Goal: Task Accomplishment & Management: Use online tool/utility

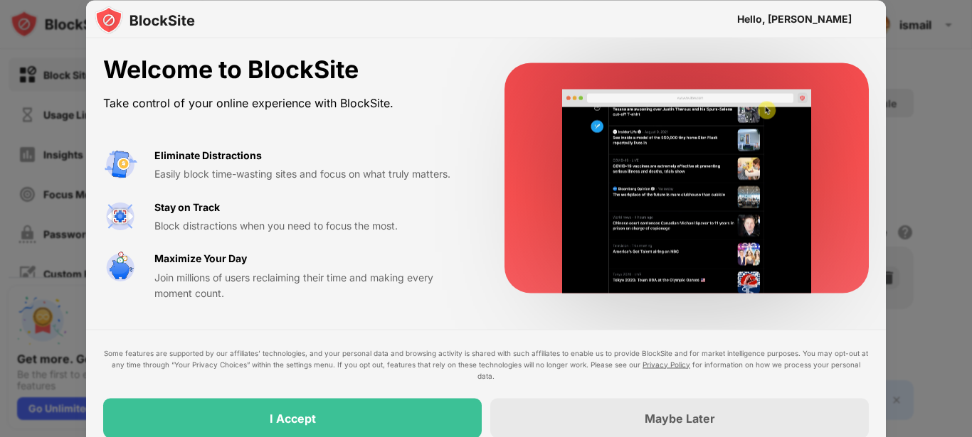
click at [905, 153] on div at bounding box center [486, 218] width 972 height 437
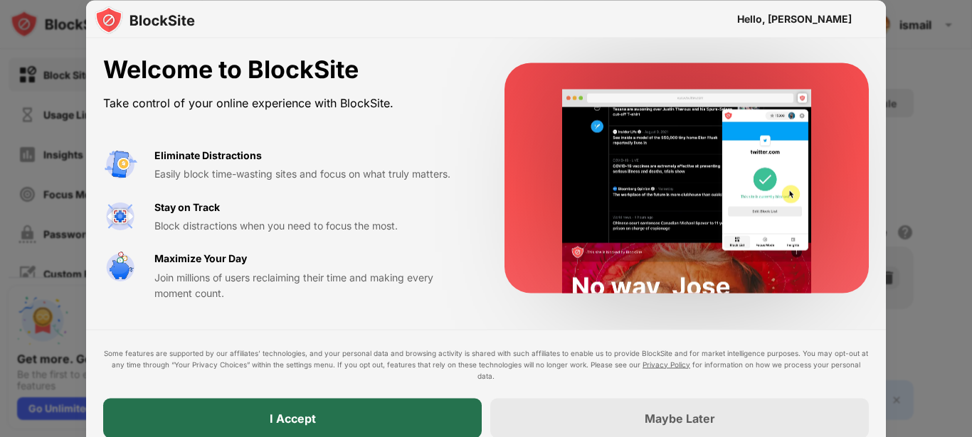
click at [292, 411] on div "I Accept" at bounding box center [293, 418] width 46 height 14
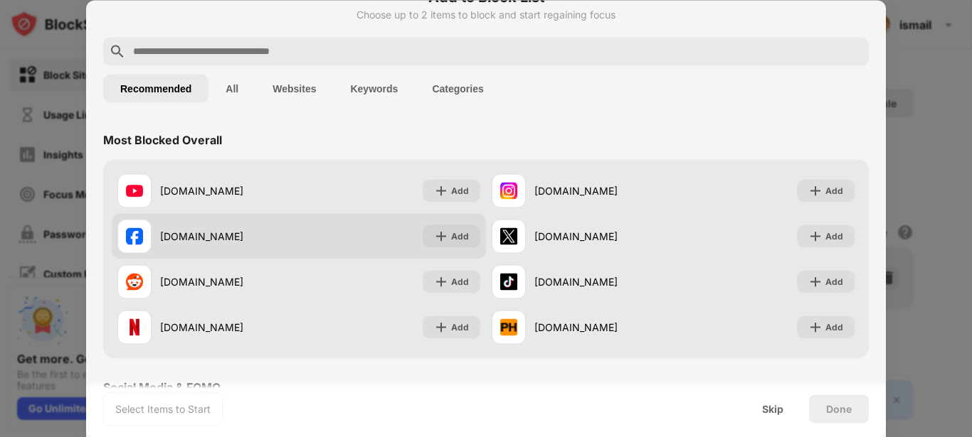
scroll to position [32, 0]
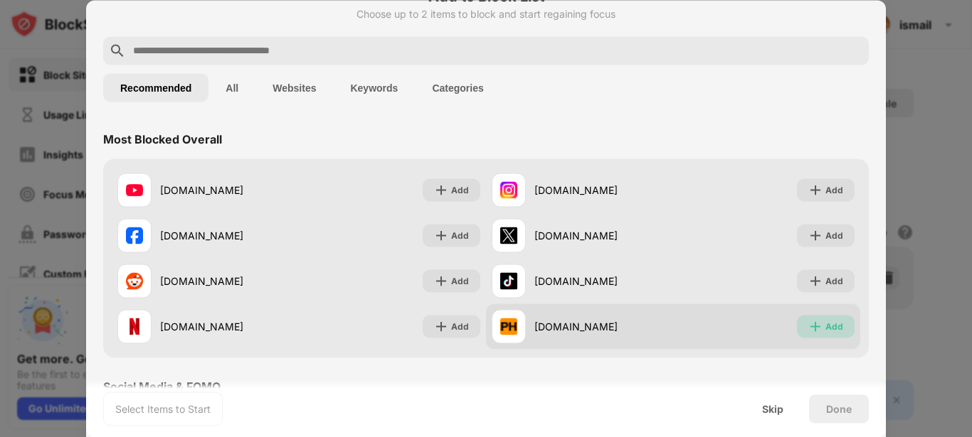
click at [839, 325] on div "Add" at bounding box center [826, 326] width 58 height 23
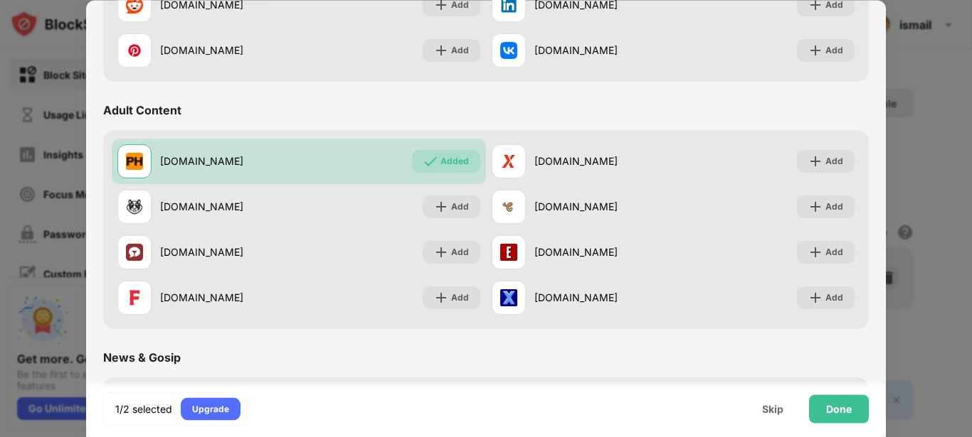
scroll to position [557, 0]
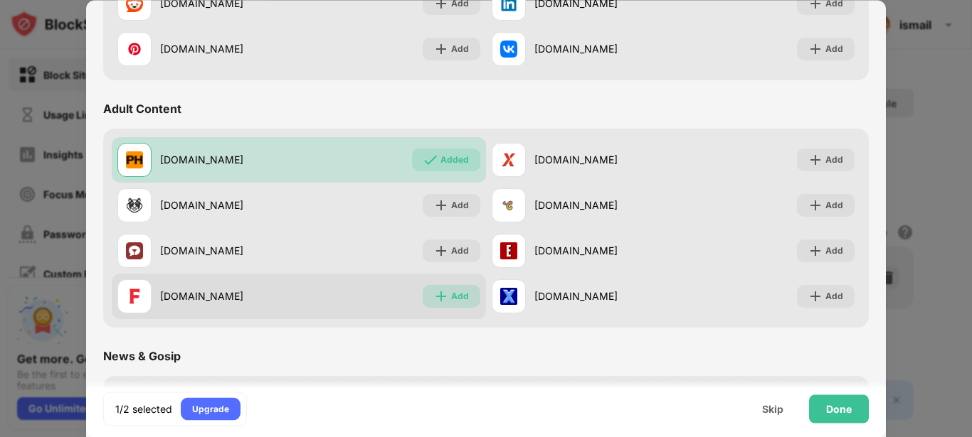
click at [427, 294] on div "Add" at bounding box center [452, 296] width 58 height 23
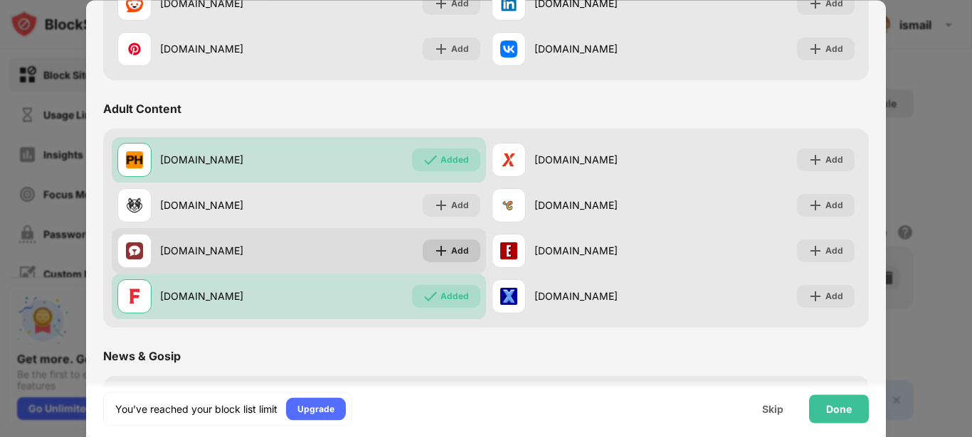
click at [451, 248] on div "Add" at bounding box center [460, 251] width 18 height 14
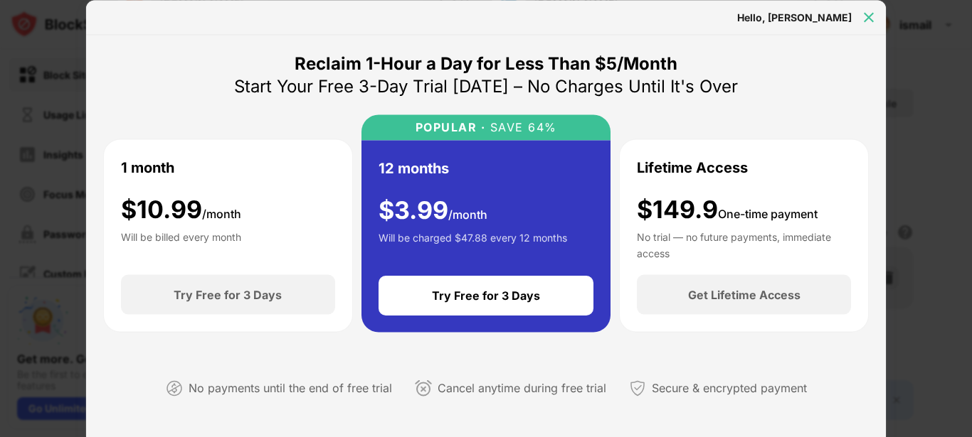
click at [865, 17] on img at bounding box center [868, 17] width 14 height 14
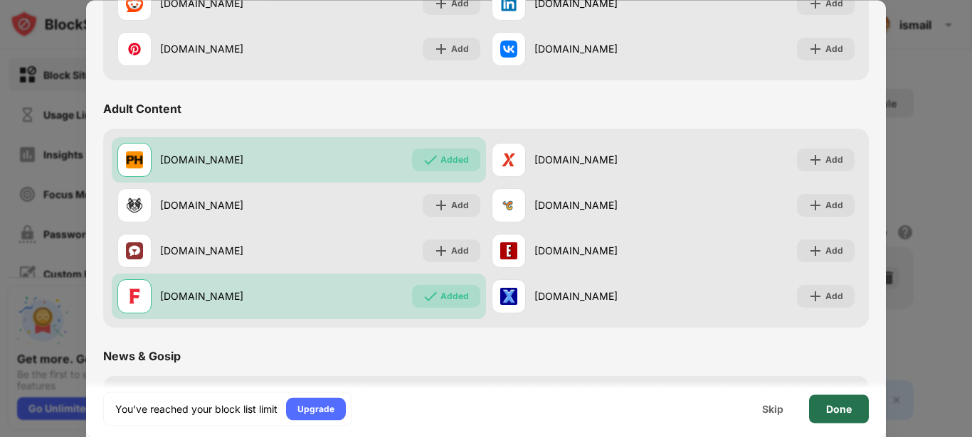
click at [831, 414] on div "Done" at bounding box center [839, 408] width 26 height 11
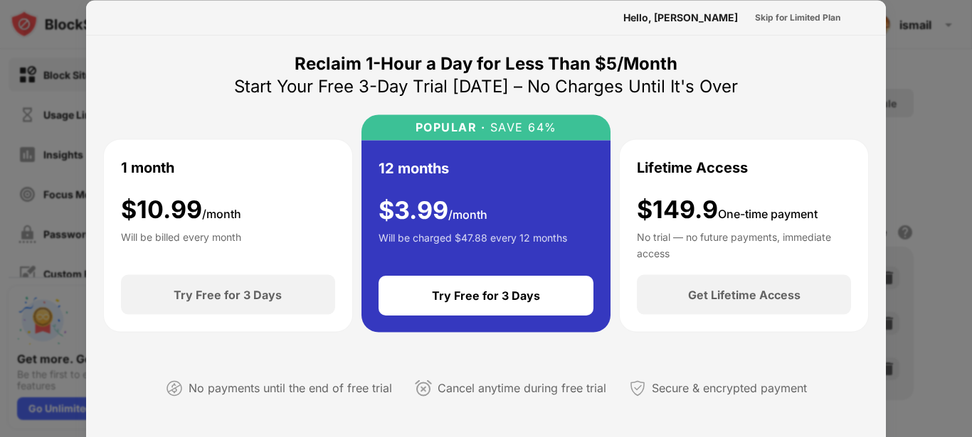
click at [910, 54] on div at bounding box center [486, 218] width 972 height 437
